Goal: Information Seeking & Learning: Learn about a topic

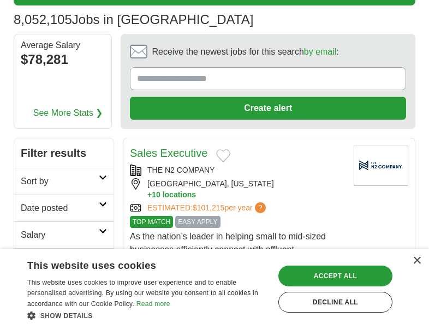
scroll to position [164, 0]
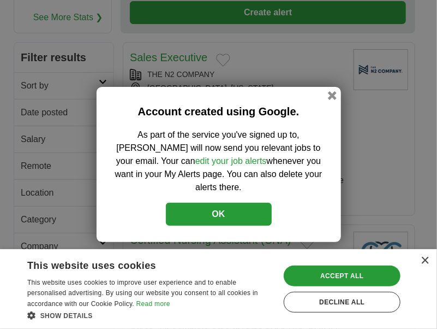
click at [194, 204] on button "OK" at bounding box center [219, 213] width 106 height 23
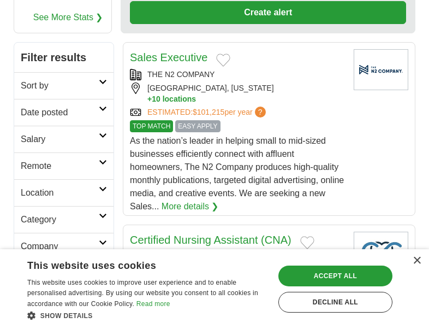
click at [314, 275] on div "Accept all" at bounding box center [335, 275] width 114 height 21
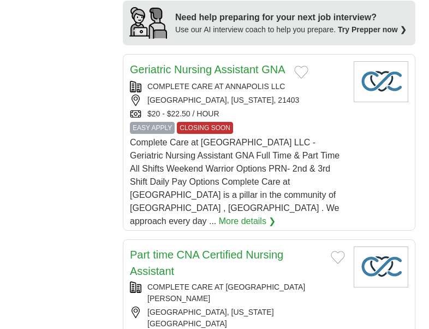
scroll to position [1474, 0]
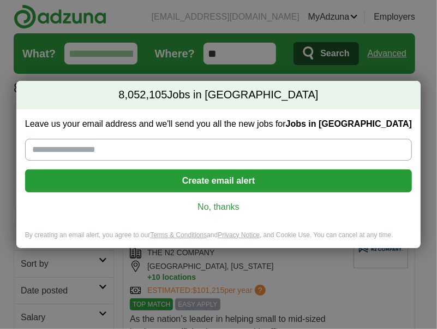
click at [208, 212] on div "Leave us your email address and we'll send you all the new jobs for Jobs in [GE…" at bounding box center [218, 169] width 404 height 121
click at [204, 209] on link "No, thanks" at bounding box center [218, 207] width 369 height 12
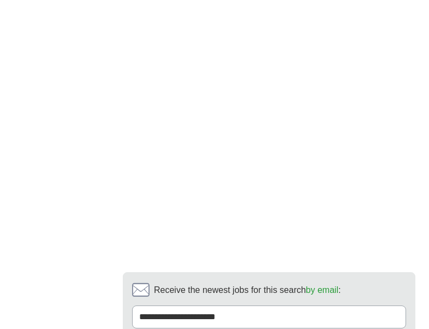
scroll to position [2775, 0]
